Goal: Task Accomplishment & Management: Complete application form

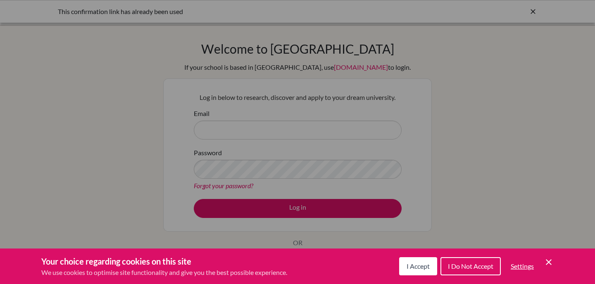
click at [411, 270] on button "I Accept" at bounding box center [418, 266] width 38 height 18
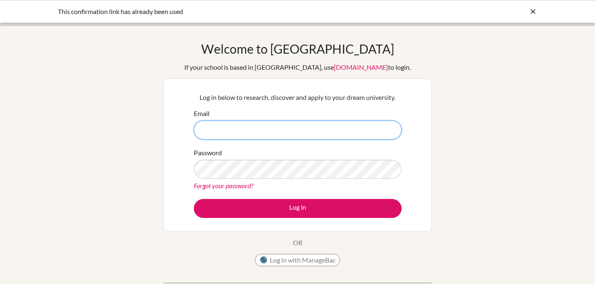
click at [293, 129] on input "Email" at bounding box center [298, 130] width 208 height 19
type input "[EMAIL_ADDRESS][DOMAIN_NAME]"
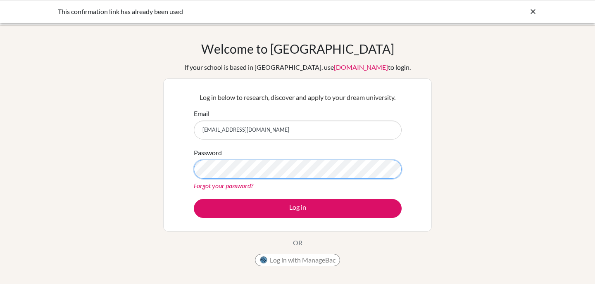
click at [194, 199] on button "Log in" at bounding box center [298, 208] width 208 height 19
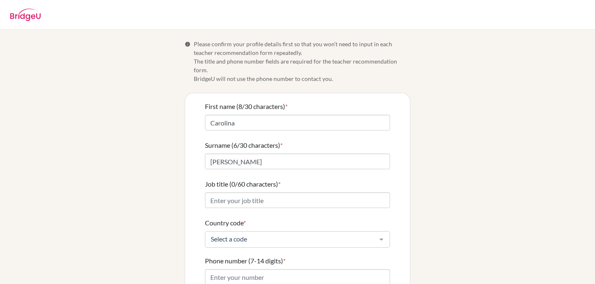
scroll to position [85, 0]
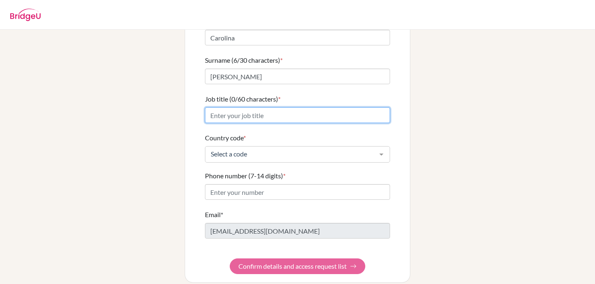
click at [261, 110] on input "Job title (0/60 characters) *" at bounding box center [297, 115] width 185 height 16
type input "Biology Teacher"
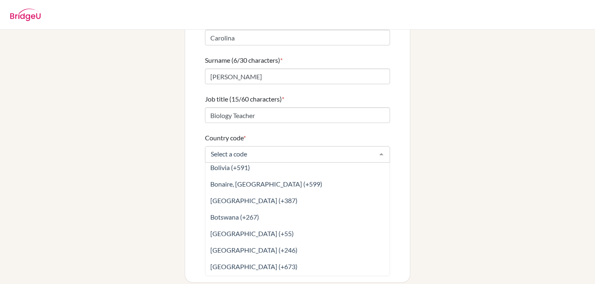
scroll to position [418, 0]
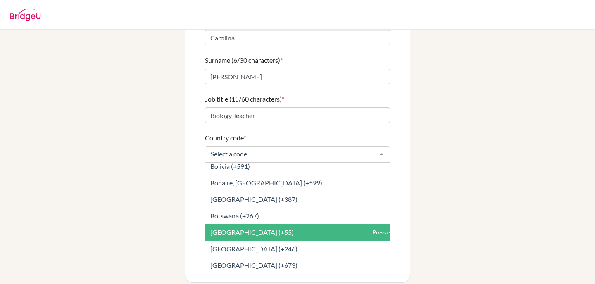
click at [255, 224] on span "Brazil (+55)" at bounding box center [315, 232] width 221 height 17
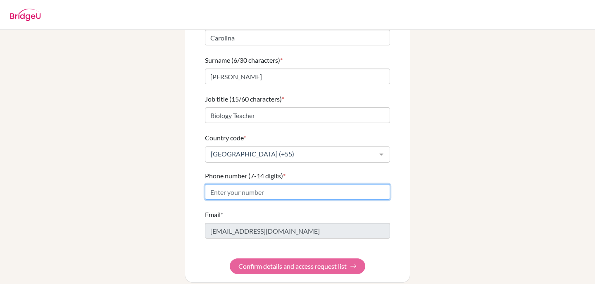
click at [232, 184] on input "Phone number (7-14 digits) *" at bounding box center [297, 192] width 185 height 16
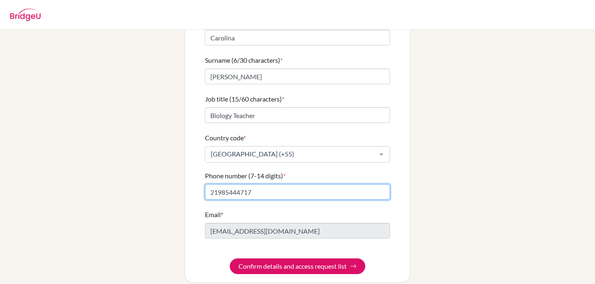
type input "21985444717"
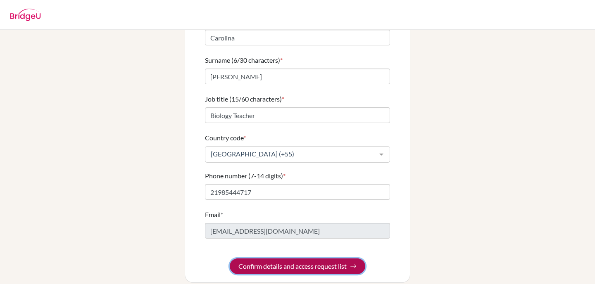
click at [282, 259] on button "Confirm details and access request list" at bounding box center [298, 267] width 136 height 16
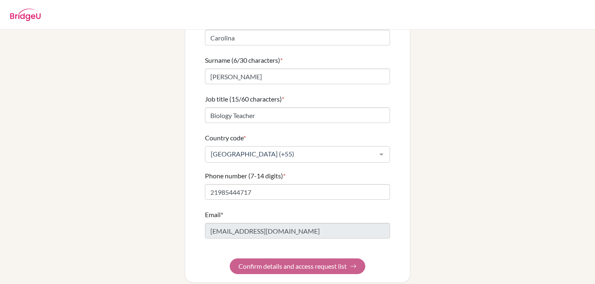
scroll to position [0, 0]
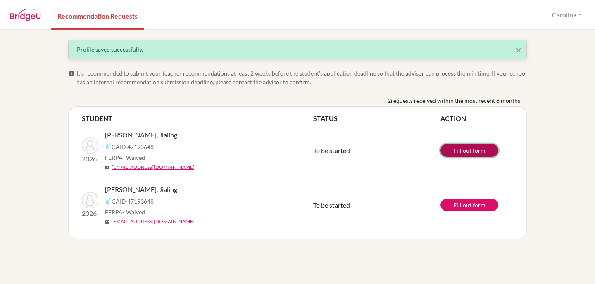
click at [483, 149] on link "Fill out form" at bounding box center [470, 150] width 58 height 13
